Goal: Transaction & Acquisition: Purchase product/service

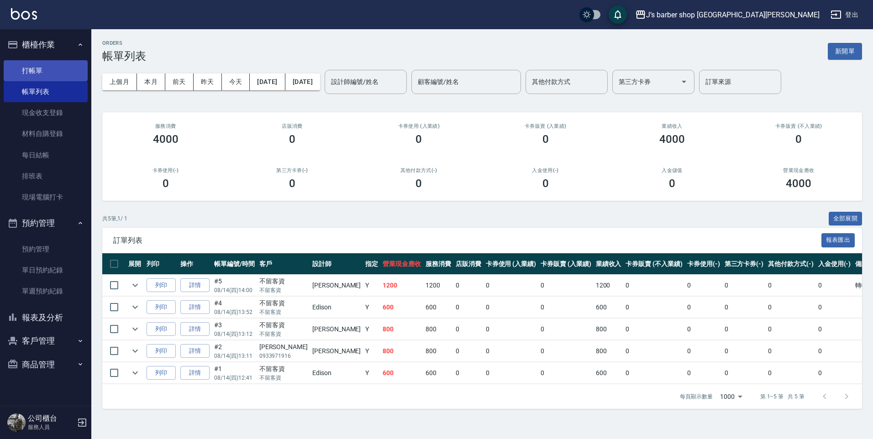
click at [45, 70] on link "打帳單" at bounding box center [46, 70] width 84 height 21
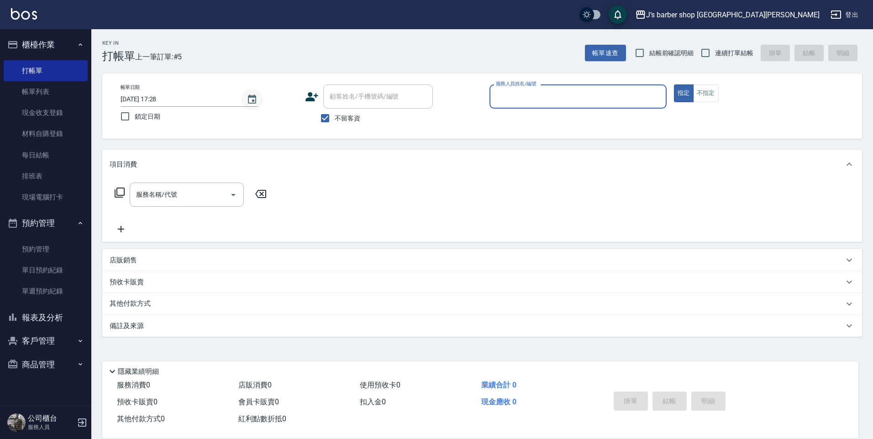
click at [251, 104] on icon "Choose date, selected date is 2025-08-14" at bounding box center [252, 99] width 11 height 11
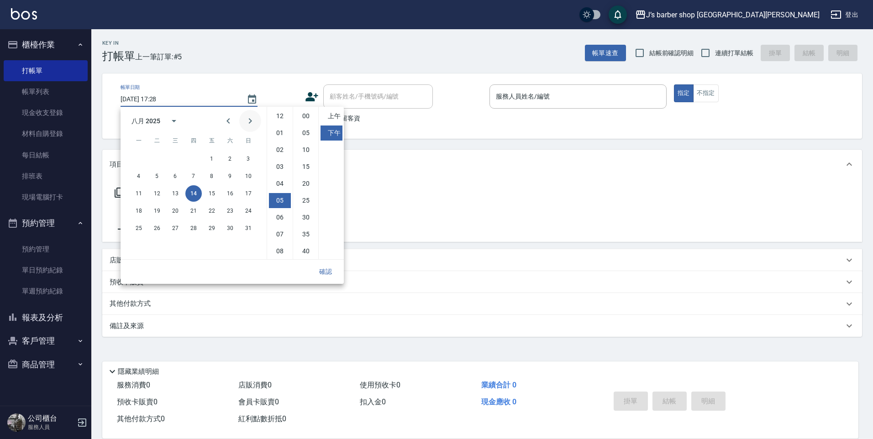
scroll to position [51, 0]
click at [306, 120] on li "00" at bounding box center [306, 116] width 22 height 15
click at [281, 151] on li "05" at bounding box center [280, 149] width 22 height 15
click at [283, 137] on li "04" at bounding box center [280, 132] width 22 height 15
click at [282, 150] on li "05" at bounding box center [280, 149] width 22 height 15
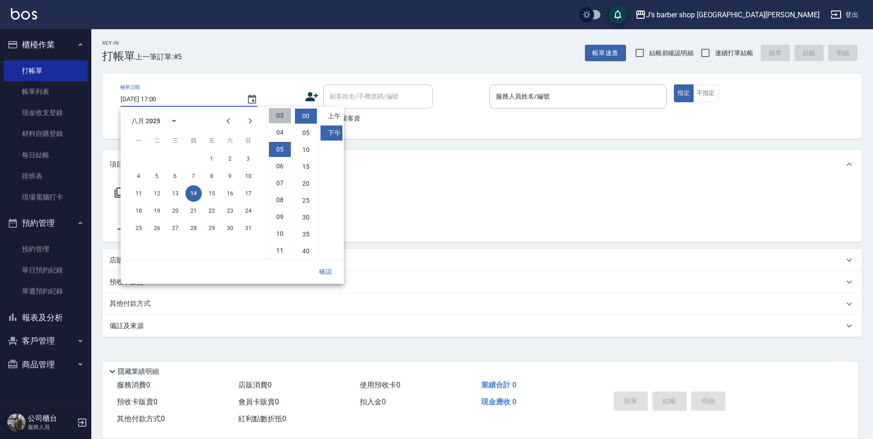
click at [282, 118] on li "03" at bounding box center [280, 115] width 22 height 15
click at [280, 133] on li "04" at bounding box center [280, 133] width 22 height 15
type input "[DATE] 16:00"
click at [324, 270] on button "確認" at bounding box center [325, 272] width 29 height 17
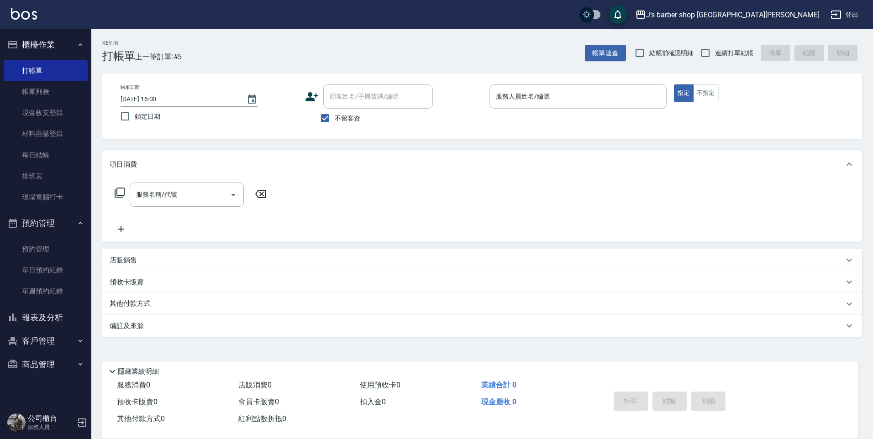
click at [539, 99] on input "服務人員姓名/編號" at bounding box center [578, 97] width 169 height 16
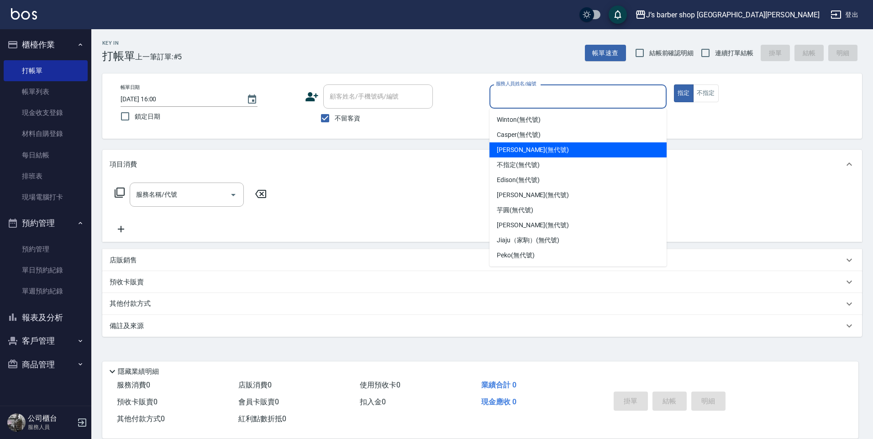
click at [507, 154] on span "[PERSON_NAME] (無代號)" at bounding box center [533, 150] width 72 height 10
type input "[PERSON_NAME](無代號)"
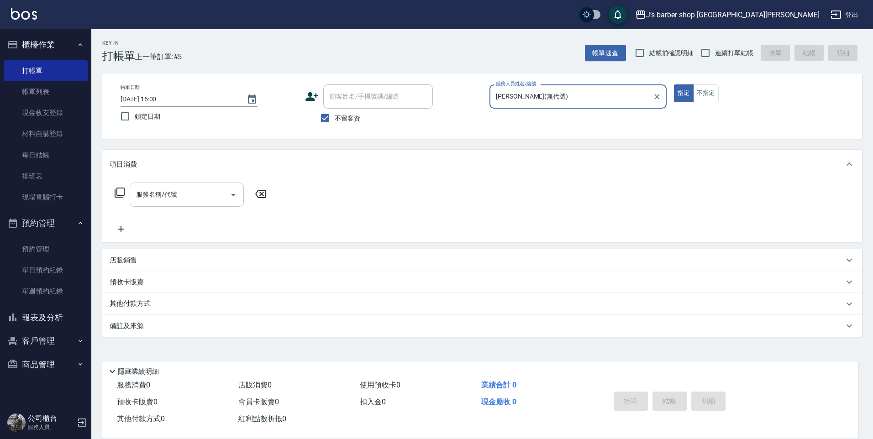
click at [210, 204] on div "服務名稱/代號" at bounding box center [187, 195] width 114 height 24
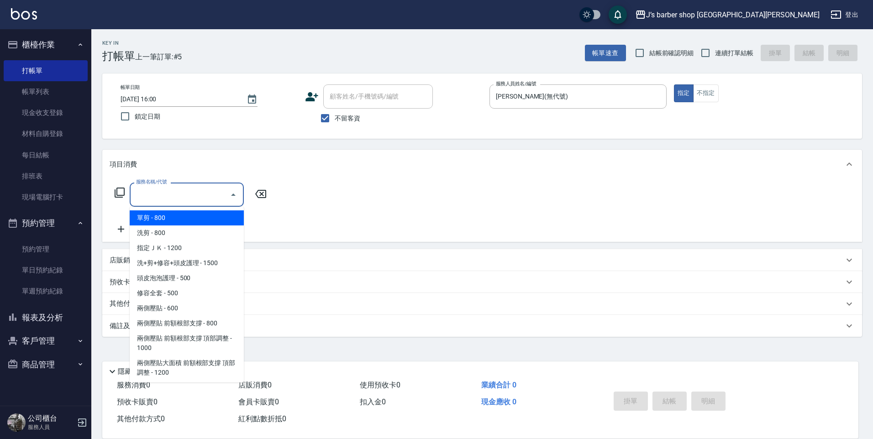
click at [206, 228] on span "洗剪 - 800" at bounding box center [187, 233] width 114 height 15
type input "洗剪(101)"
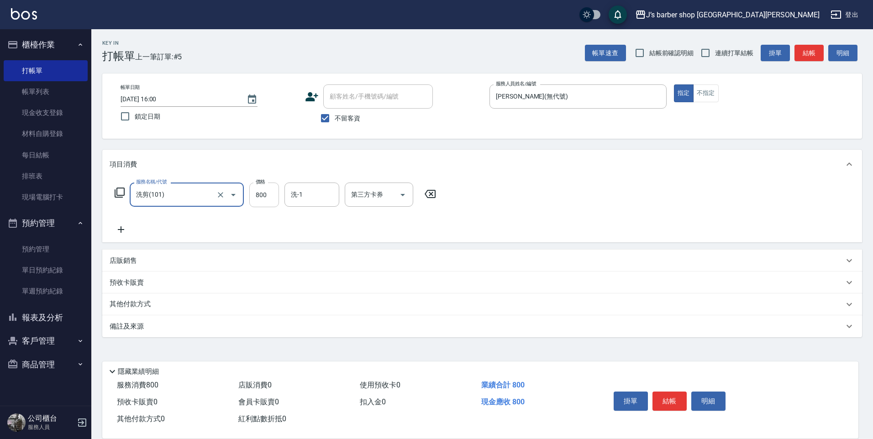
click at [261, 194] on input "800" at bounding box center [264, 195] width 30 height 25
type input "1100"
click at [323, 191] on input "洗-1" at bounding box center [312, 195] width 47 height 16
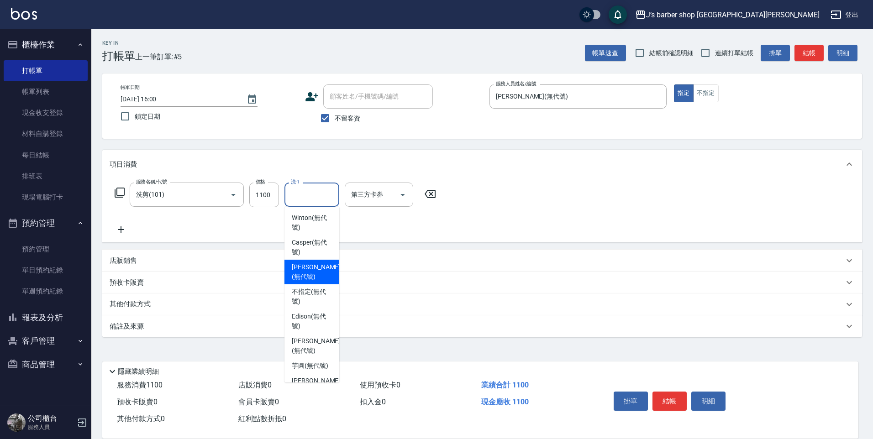
click at [300, 274] on span "[PERSON_NAME] (無代號)" at bounding box center [316, 272] width 48 height 19
type input "[PERSON_NAME](無代號)"
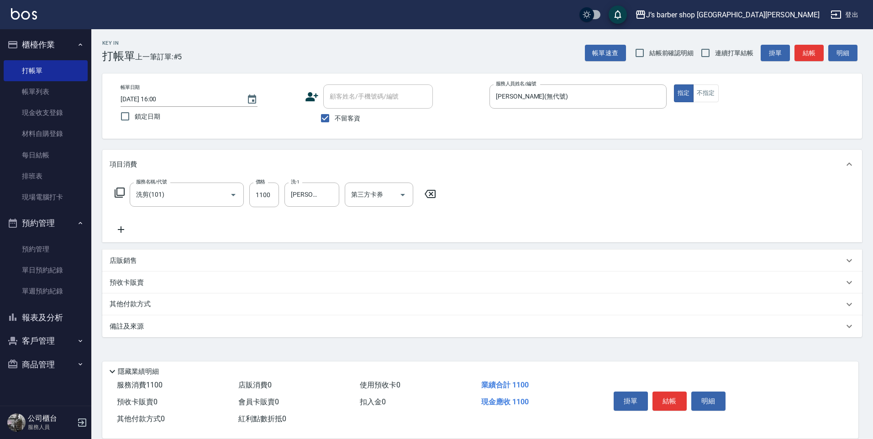
click at [191, 266] on div "店販銷售" at bounding box center [482, 261] width 760 height 22
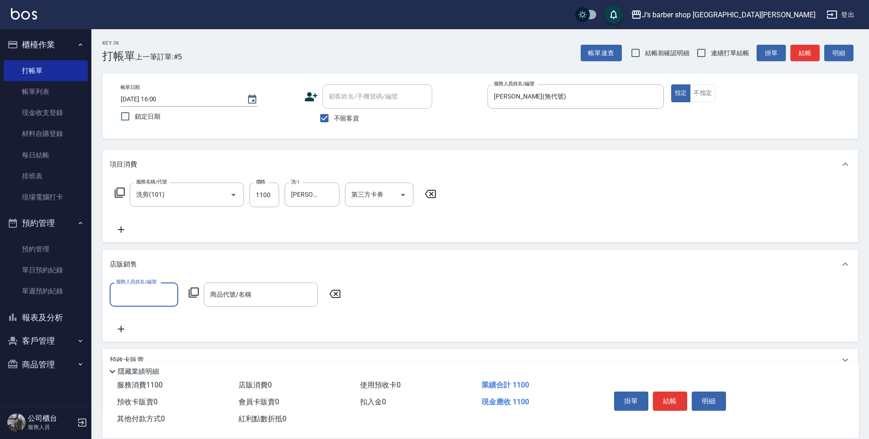
scroll to position [0, 0]
click at [148, 311] on div "服務人員姓名/編號 服務人員姓名/編號 商品代號/名稱 商品代號/名稱" at bounding box center [480, 309] width 741 height 52
click at [146, 297] on input "服務人員姓名/編號" at bounding box center [144, 295] width 60 height 16
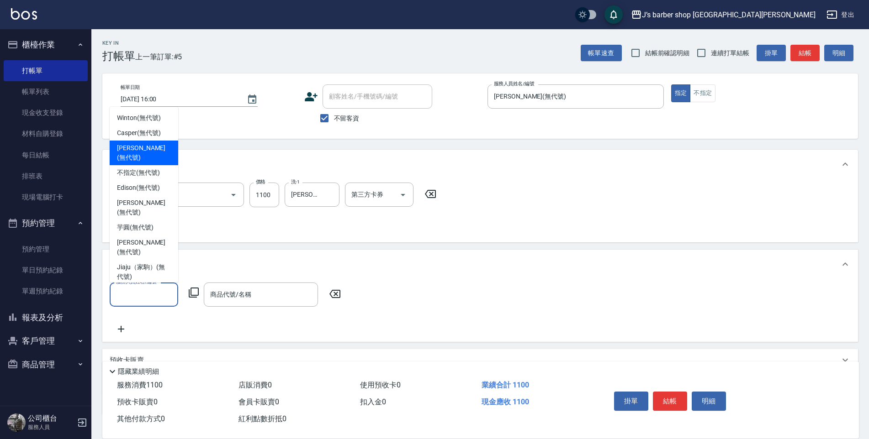
click at [129, 160] on span "[PERSON_NAME] (無代號)" at bounding box center [144, 152] width 54 height 19
type input "[PERSON_NAME](無代號)"
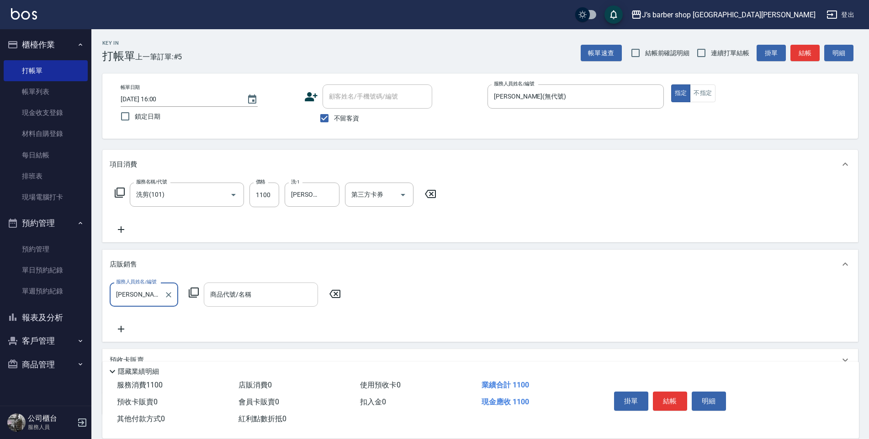
click at [241, 299] on input "商品代號/名稱" at bounding box center [261, 295] width 106 height 16
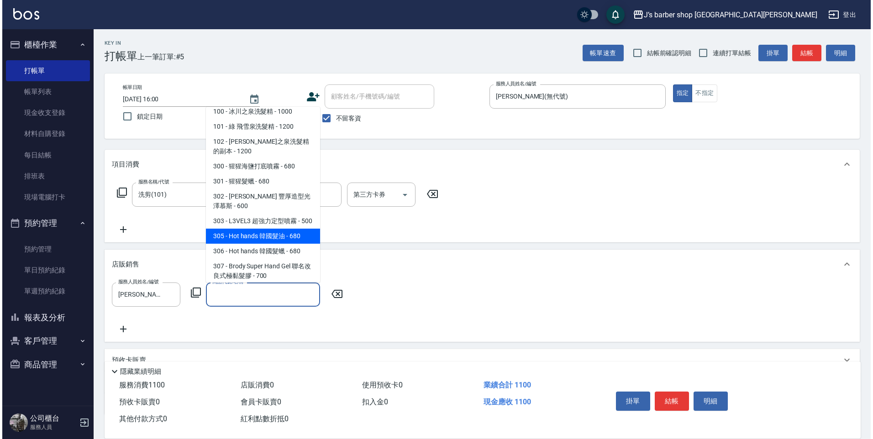
scroll to position [137, 0]
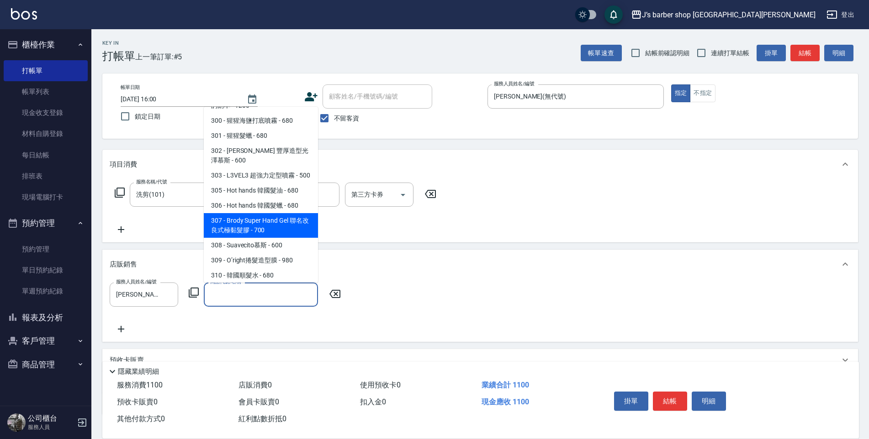
click at [252, 222] on span "307 - Brody Super Hand Gel 聯名改良式極黏髮膠 - 700" at bounding box center [261, 225] width 114 height 25
type input "Brody Super Hand Gel 聯名改良式極黏髮膠"
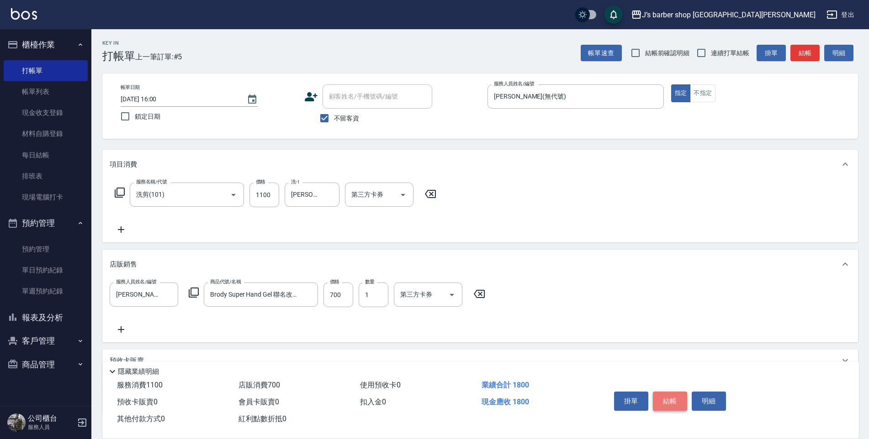
click at [665, 392] on button "結帳" at bounding box center [670, 401] width 34 height 19
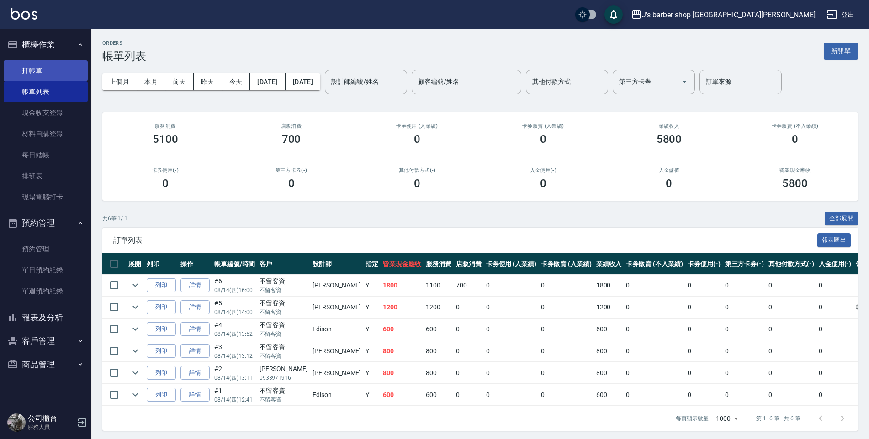
click at [22, 63] on link "打帳單" at bounding box center [46, 70] width 84 height 21
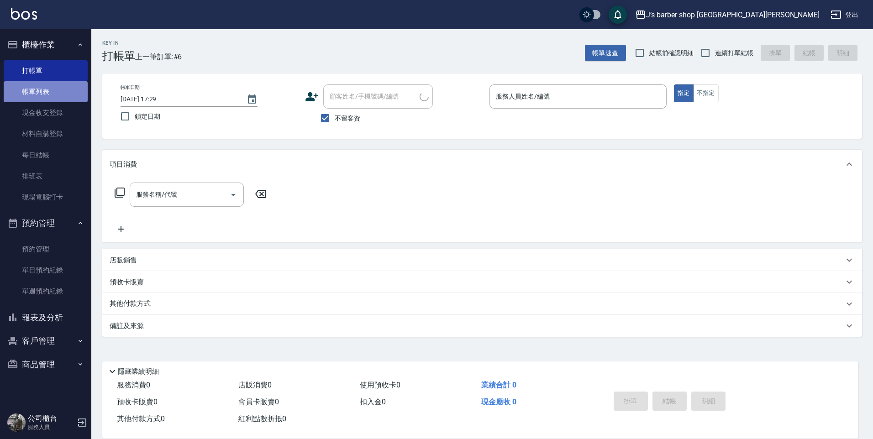
click at [26, 96] on link "帳單列表" at bounding box center [46, 91] width 84 height 21
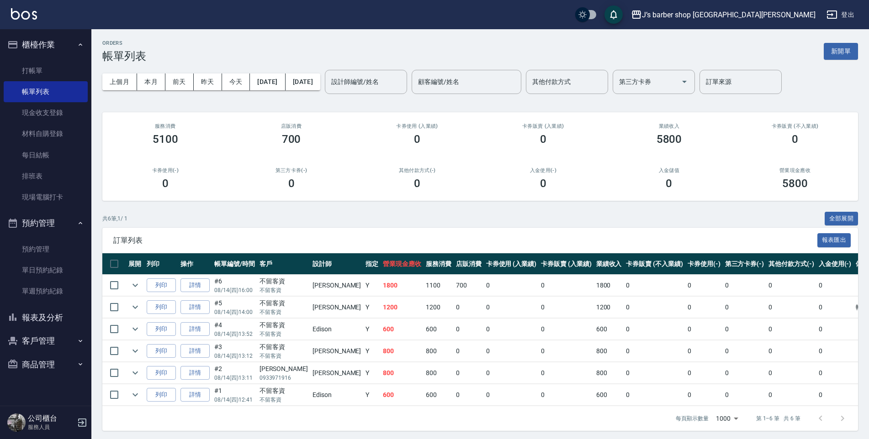
click at [512, 236] on span "訂單列表" at bounding box center [465, 240] width 704 height 9
click at [43, 78] on link "打帳單" at bounding box center [46, 70] width 84 height 21
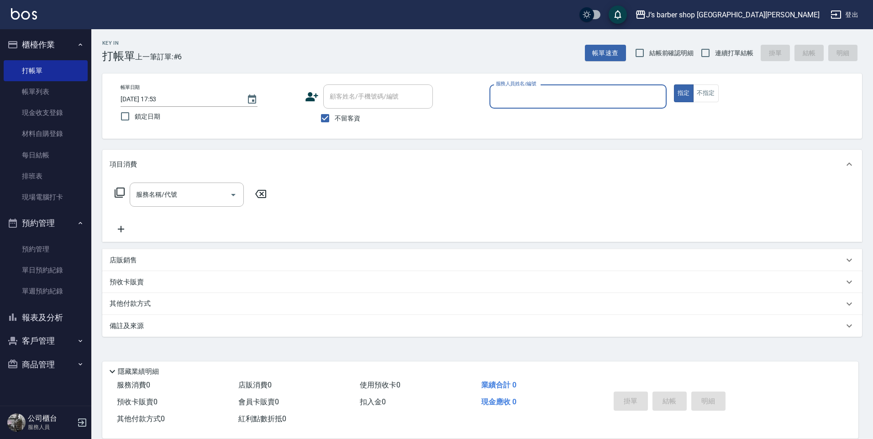
click at [526, 97] on input "服務人員姓名/編號" at bounding box center [578, 97] width 169 height 16
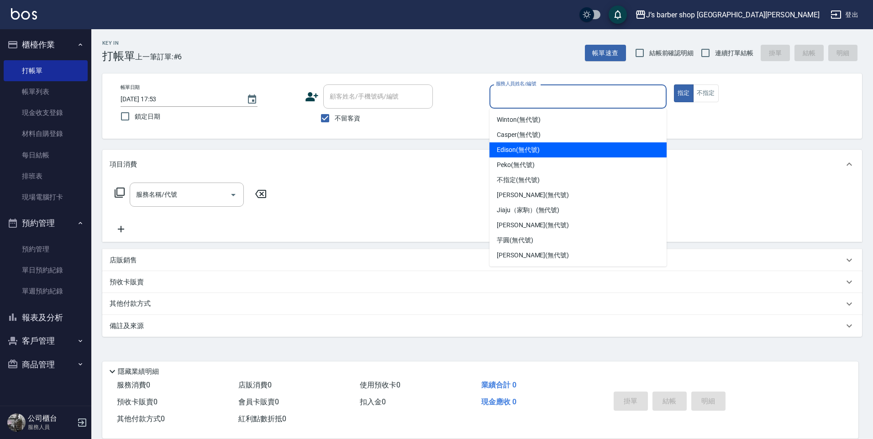
click at [529, 149] on span "Edison (無代號)" at bounding box center [518, 150] width 42 height 10
type input "Edison(無代號)"
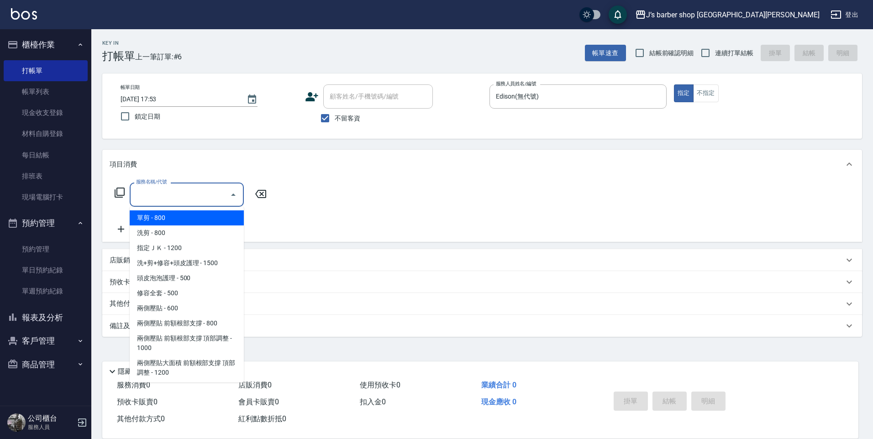
click at [148, 203] on input "服務名稱/代號" at bounding box center [180, 195] width 92 height 16
click at [158, 234] on span "洗剪 - 800" at bounding box center [187, 233] width 114 height 15
type input "洗剪(101)"
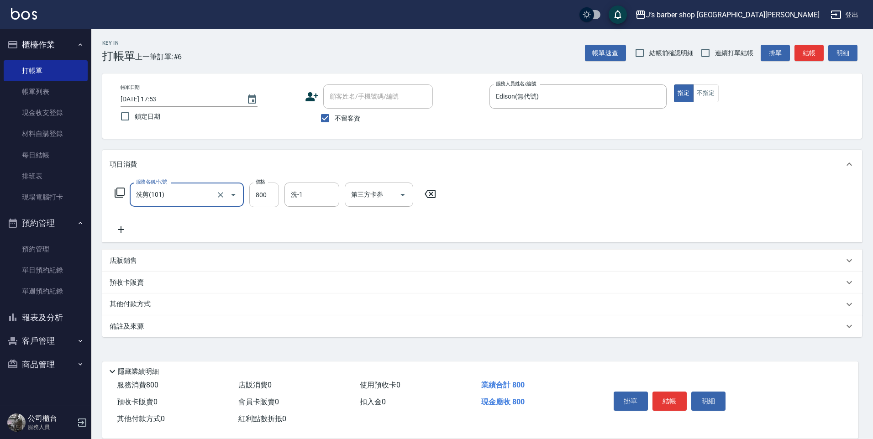
click at [277, 196] on input "800" at bounding box center [264, 195] width 30 height 25
type input "600"
drag, startPoint x: 672, startPoint y: 396, endPoint x: 684, endPoint y: 395, distance: 11.6
click at [671, 396] on button "結帳" at bounding box center [670, 401] width 34 height 19
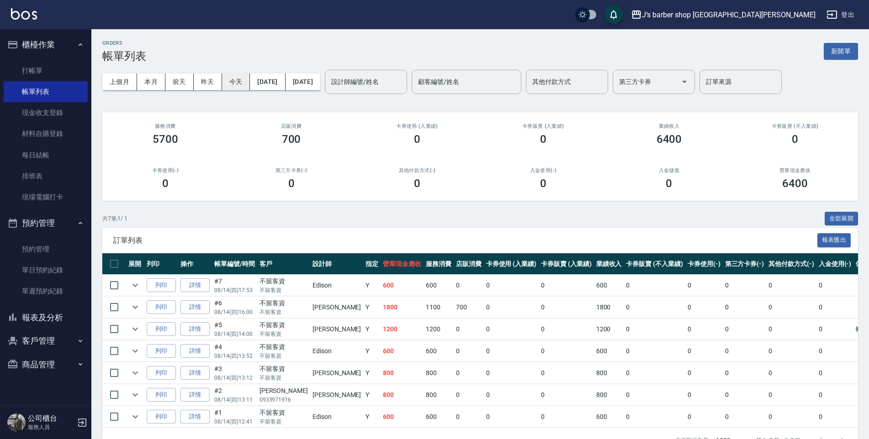
click at [240, 76] on button "今天" at bounding box center [236, 82] width 28 height 17
click at [389, 90] on input "設計師編號/姓名" at bounding box center [366, 82] width 74 height 16
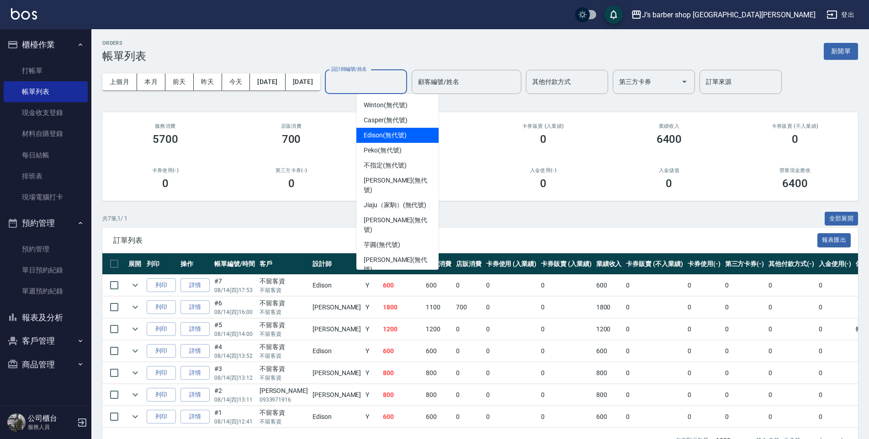
click at [394, 137] on span "Edison (無代號)" at bounding box center [385, 136] width 42 height 10
type input "Edison(無代號)"
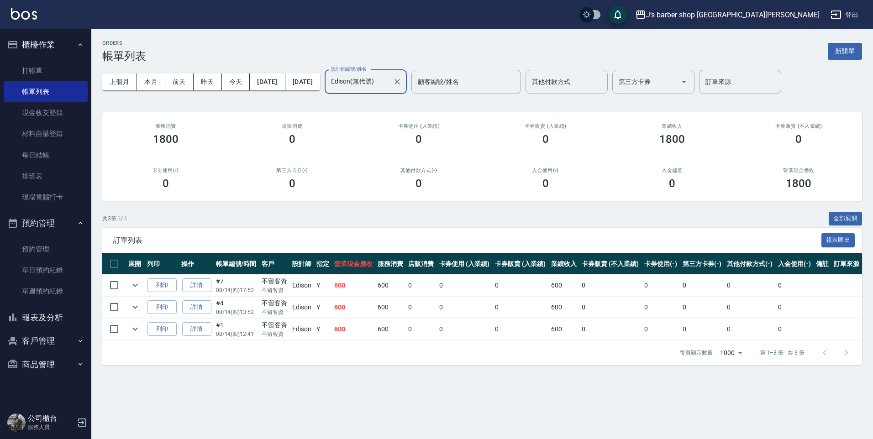
click at [47, 311] on button "報表及分析" at bounding box center [46, 318] width 84 height 24
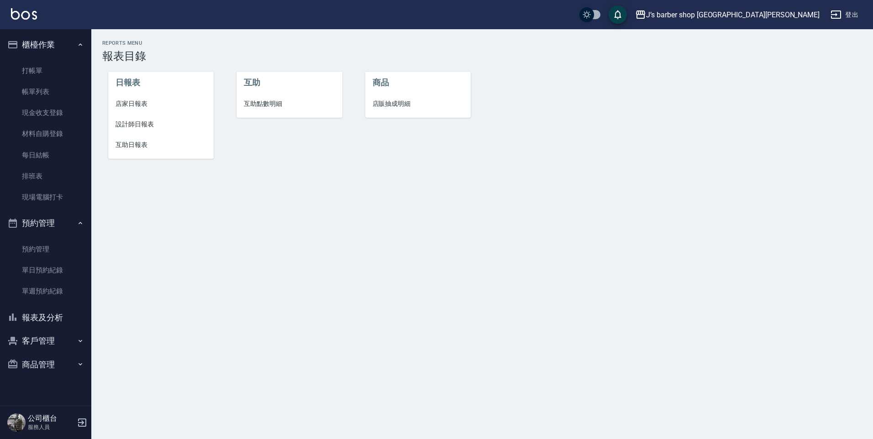
click at [148, 125] on span "設計師日報表" at bounding box center [161, 125] width 91 height 10
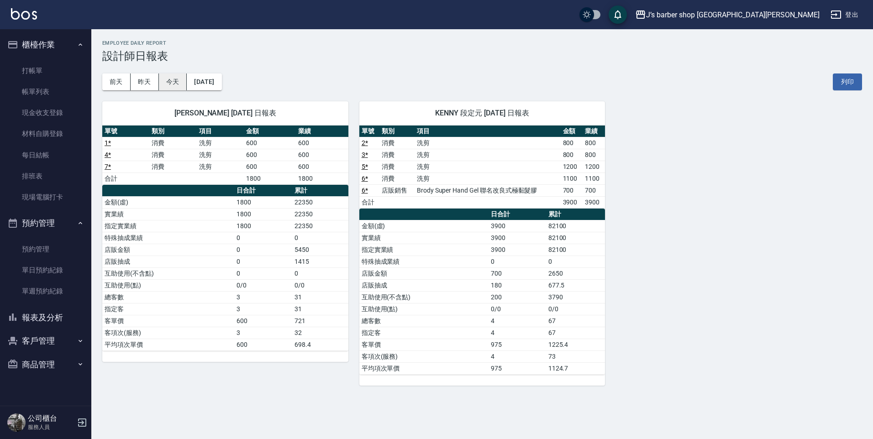
click at [176, 85] on button "今天" at bounding box center [173, 82] width 28 height 17
click at [57, 63] on link "打帳單" at bounding box center [46, 70] width 84 height 21
